Goal: Task Accomplishment & Management: Use online tool/utility

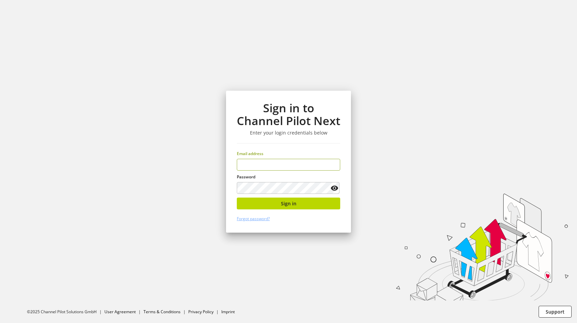
click at [255, 164] on input "email" at bounding box center [288, 165] width 103 height 12
type input "**********"
click at [271, 204] on button "Sign in" at bounding box center [288, 203] width 103 height 12
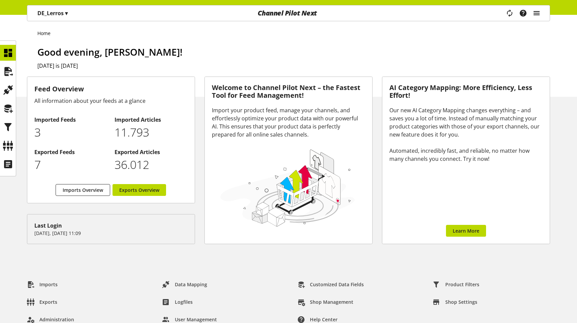
click at [539, 10] on icon "main navigation" at bounding box center [536, 13] width 8 height 12
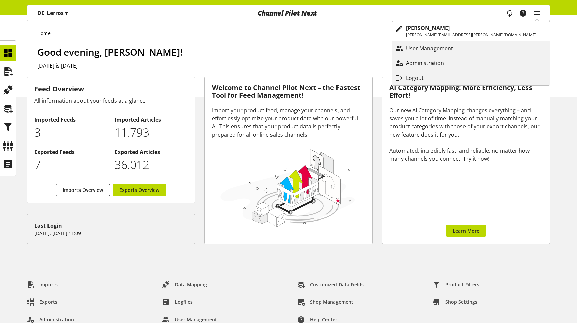
click at [457, 62] on p "Administration" at bounding box center [432, 63] width 52 height 8
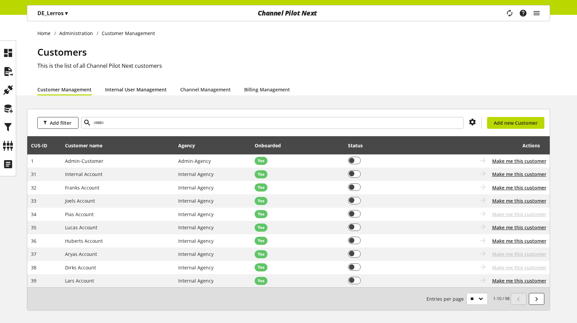
click at [132, 88] on link "Internal User Management" at bounding box center [136, 89] width 62 height 7
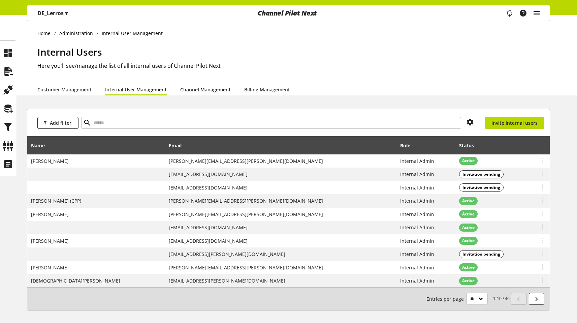
click at [206, 92] on link "Channel Management" at bounding box center [205, 89] width 51 height 7
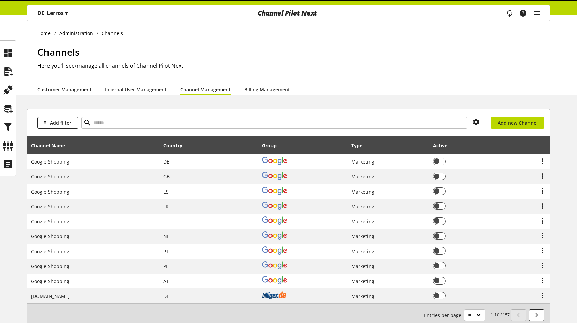
click at [60, 93] on link "Customer Management" at bounding box center [64, 89] width 54 height 7
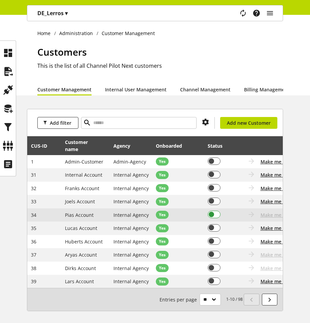
click at [213, 218] on span at bounding box center [214, 213] width 13 height 7
click at [217, 218] on span at bounding box center [214, 213] width 13 height 7
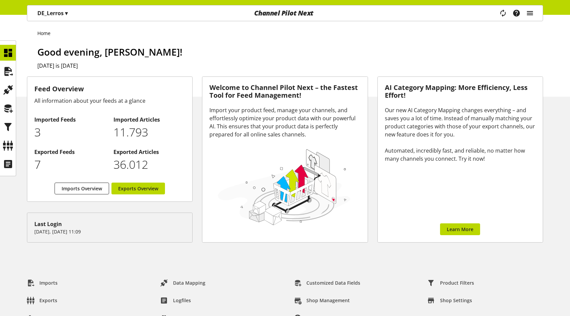
click at [528, 11] on icon "main navigation" at bounding box center [530, 13] width 8 height 12
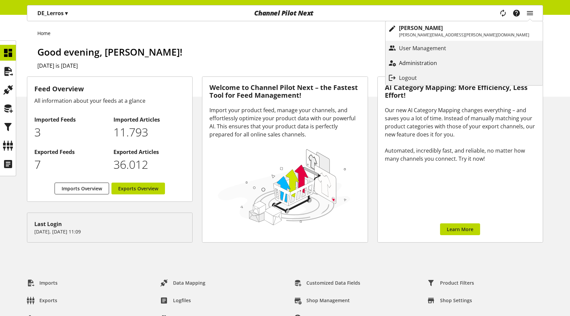
click at [451, 64] on p "Administration" at bounding box center [425, 63] width 52 height 8
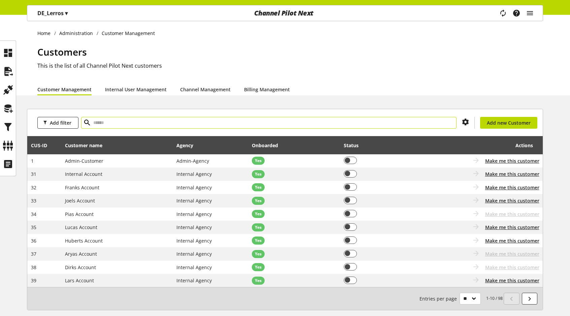
click at [101, 122] on input "text" at bounding box center [268, 123] width 375 height 12
type input "*****"
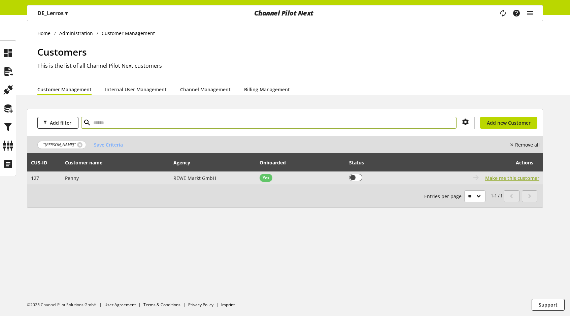
click at [513, 177] on span "Make me this customer" at bounding box center [512, 177] width 54 height 7
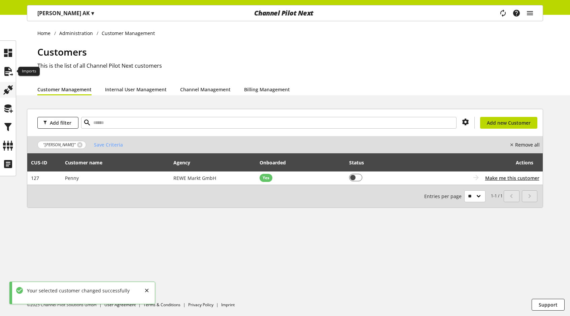
click at [3, 82] on div at bounding box center [8, 90] width 16 height 16
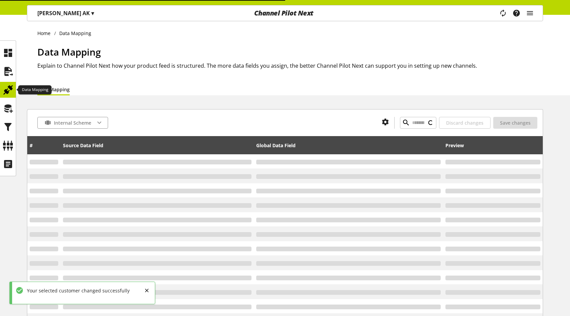
type input "**********"
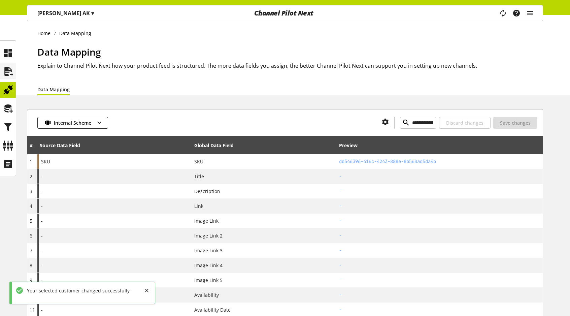
click at [7, 65] on icon at bounding box center [8, 71] width 11 height 13
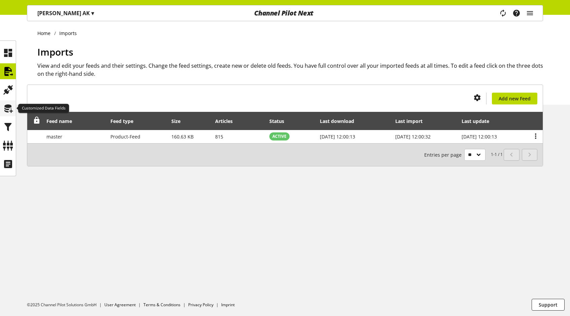
click at [12, 112] on icon at bounding box center [8, 108] width 11 height 13
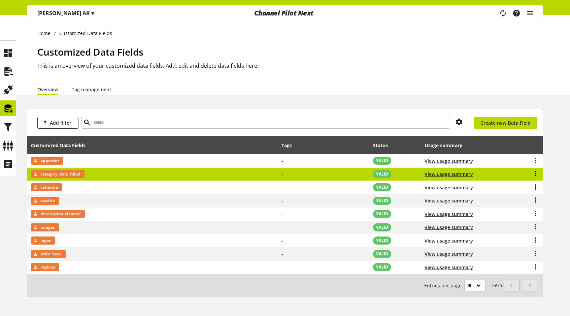
click at [536, 174] on icon at bounding box center [536, 173] width 8 height 12
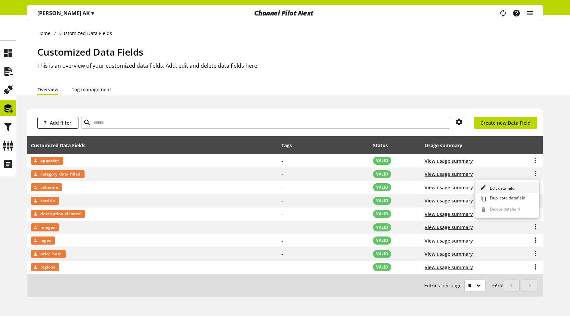
click at [508, 188] on span "Edit datafield" at bounding box center [500, 188] width 27 height 6
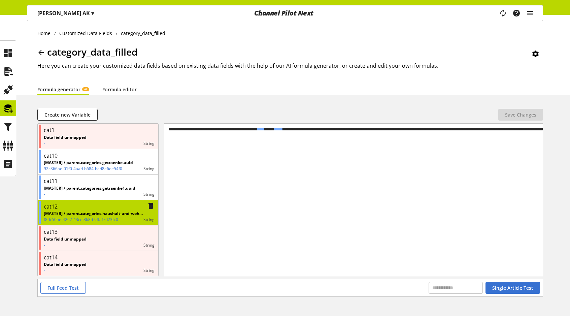
click at [98, 200] on div "cat12 [MASTER] / parent.categories.haushalt-und-wohnen.uuid f8dc505e-4262-43cc-…" at bounding box center [97, 213] width 121 height 26
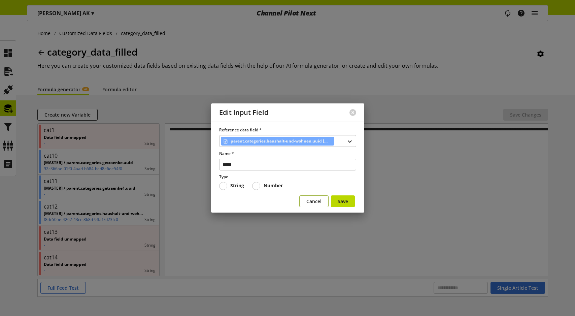
click at [305, 206] on button "Cancel" at bounding box center [313, 201] width 29 height 12
